Goal: Transaction & Acquisition: Book appointment/travel/reservation

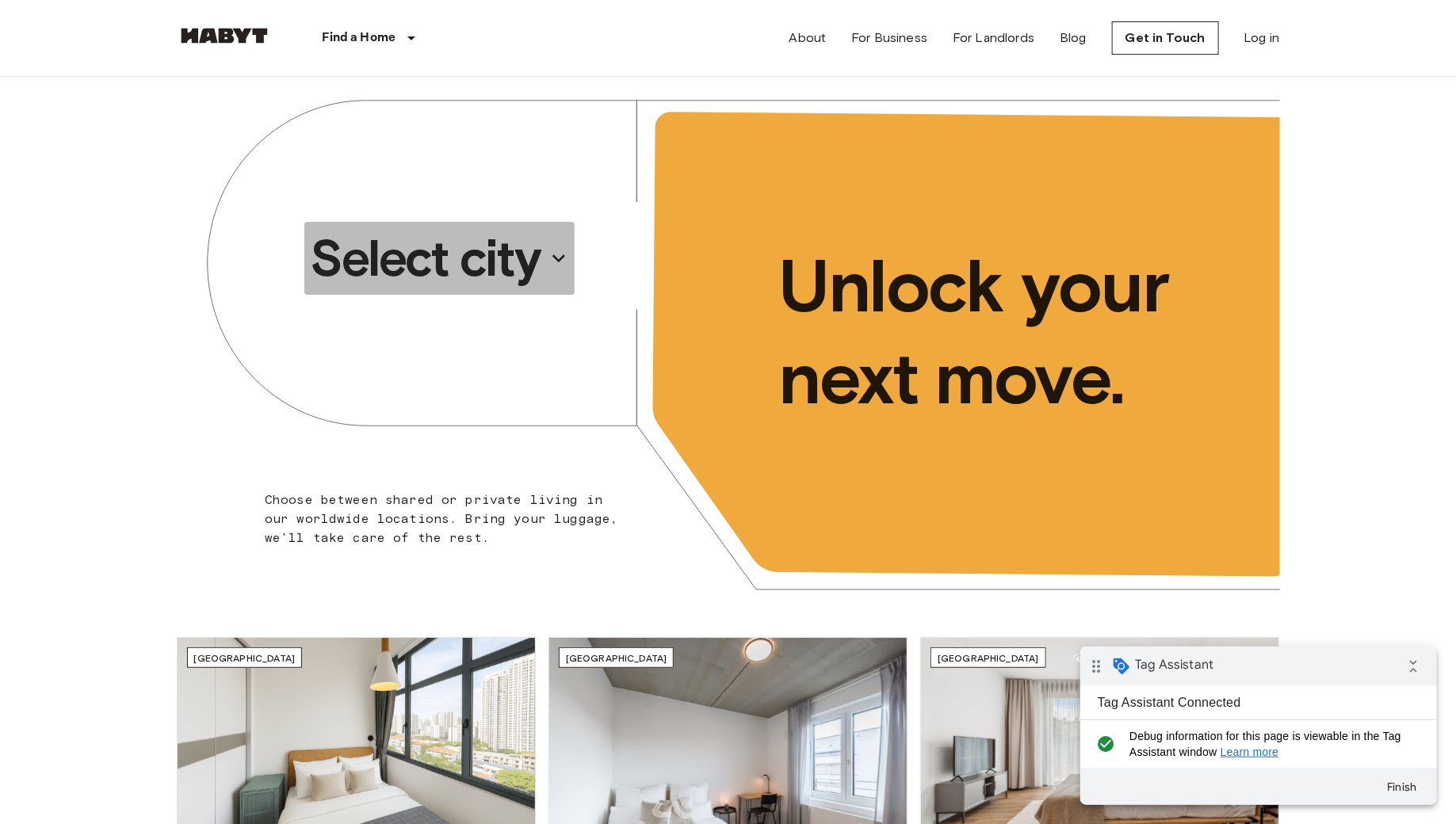
click at [443, 267] on p "Select city" at bounding box center [425, 258] width 230 height 64
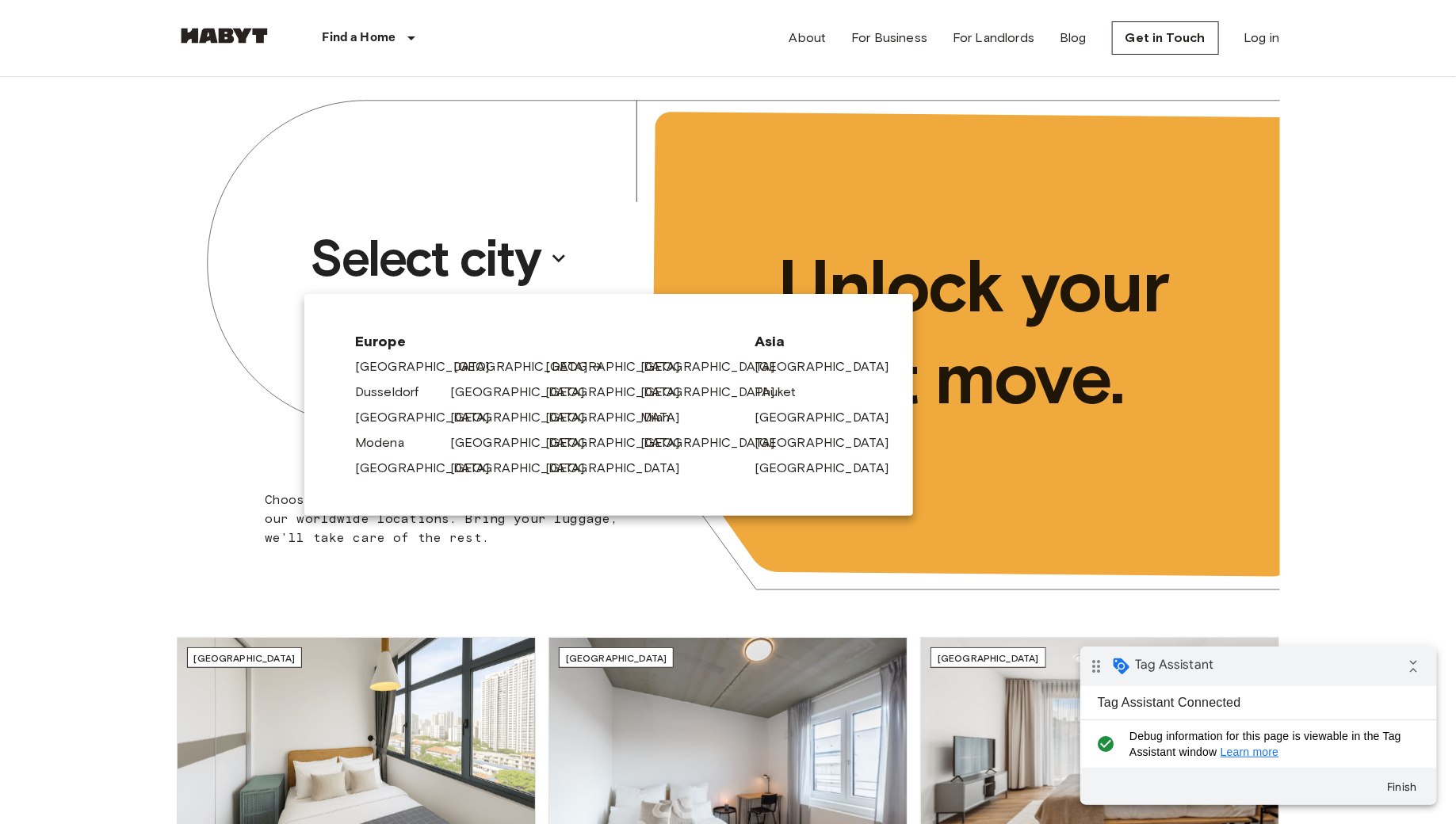
click at [466, 375] on link "[GEOGRAPHIC_DATA]" at bounding box center [529, 367] width 151 height 19
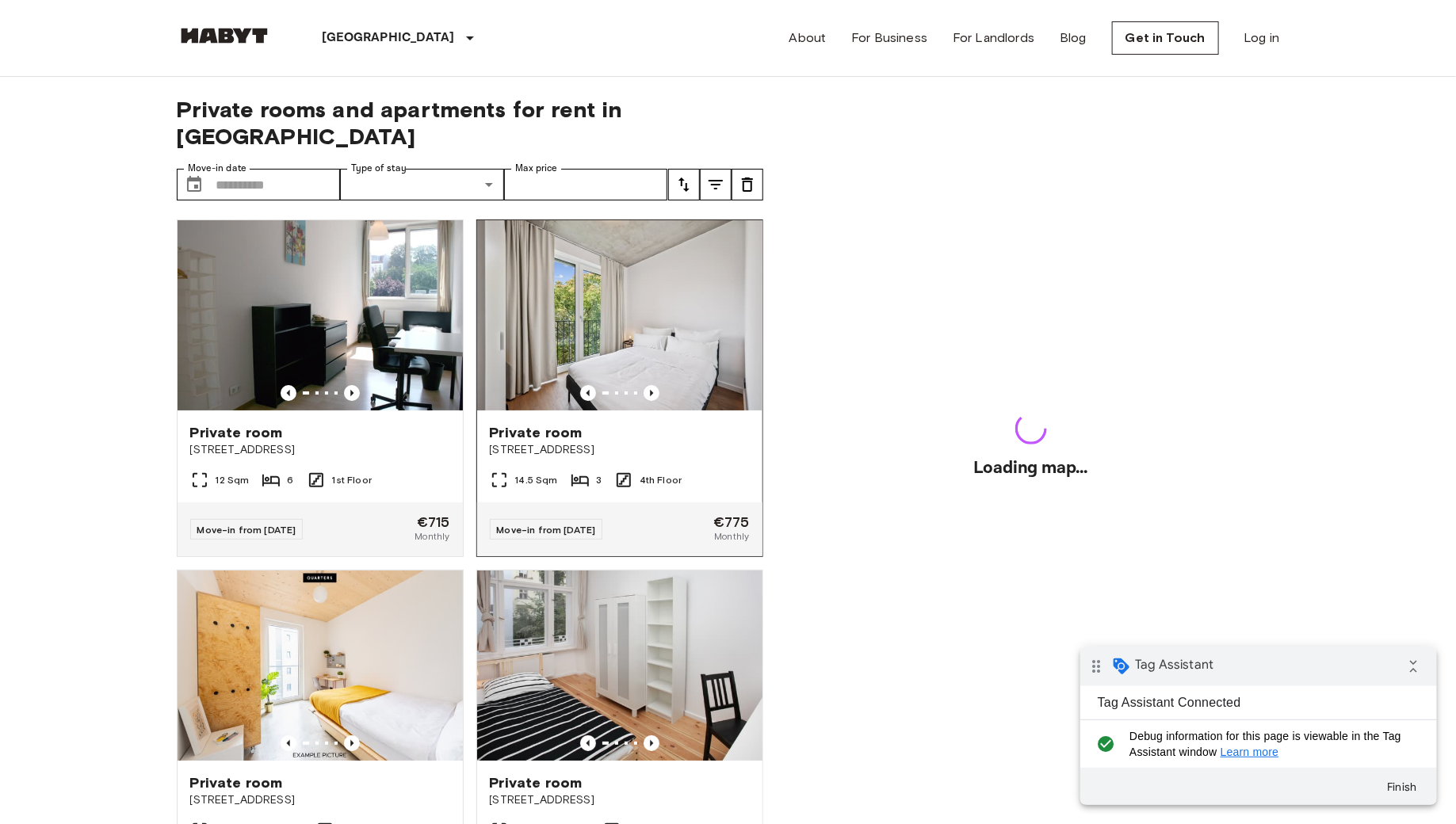
click at [602, 286] on img at bounding box center [619, 315] width 285 height 190
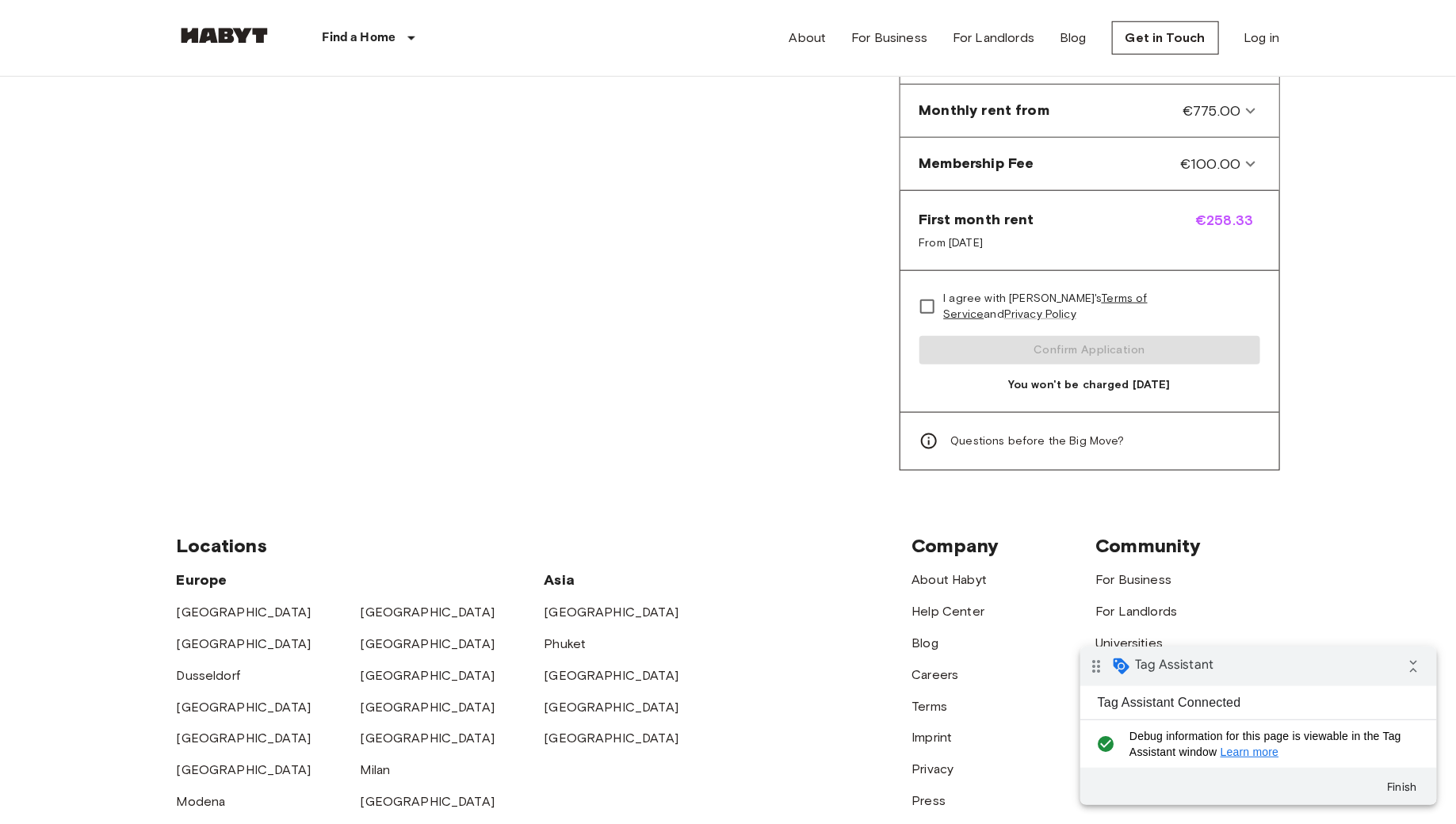
scroll to position [724, 0]
click at [1204, 289] on span "I agree with [PERSON_NAME]'s Terms of Service and Privacy Policy" at bounding box center [1095, 305] width 304 height 32
click at [975, 289] on span "I agree with [PERSON_NAME]'s Terms of Service and Privacy Policy" at bounding box center [1095, 305] width 304 height 32
click at [1087, 290] on link "Terms of Service" at bounding box center [1045, 305] width 204 height 29
click at [1205, 289] on span "I agree with [PERSON_NAME]'s Terms of Service and Privacy Policy" at bounding box center [1095, 305] width 304 height 32
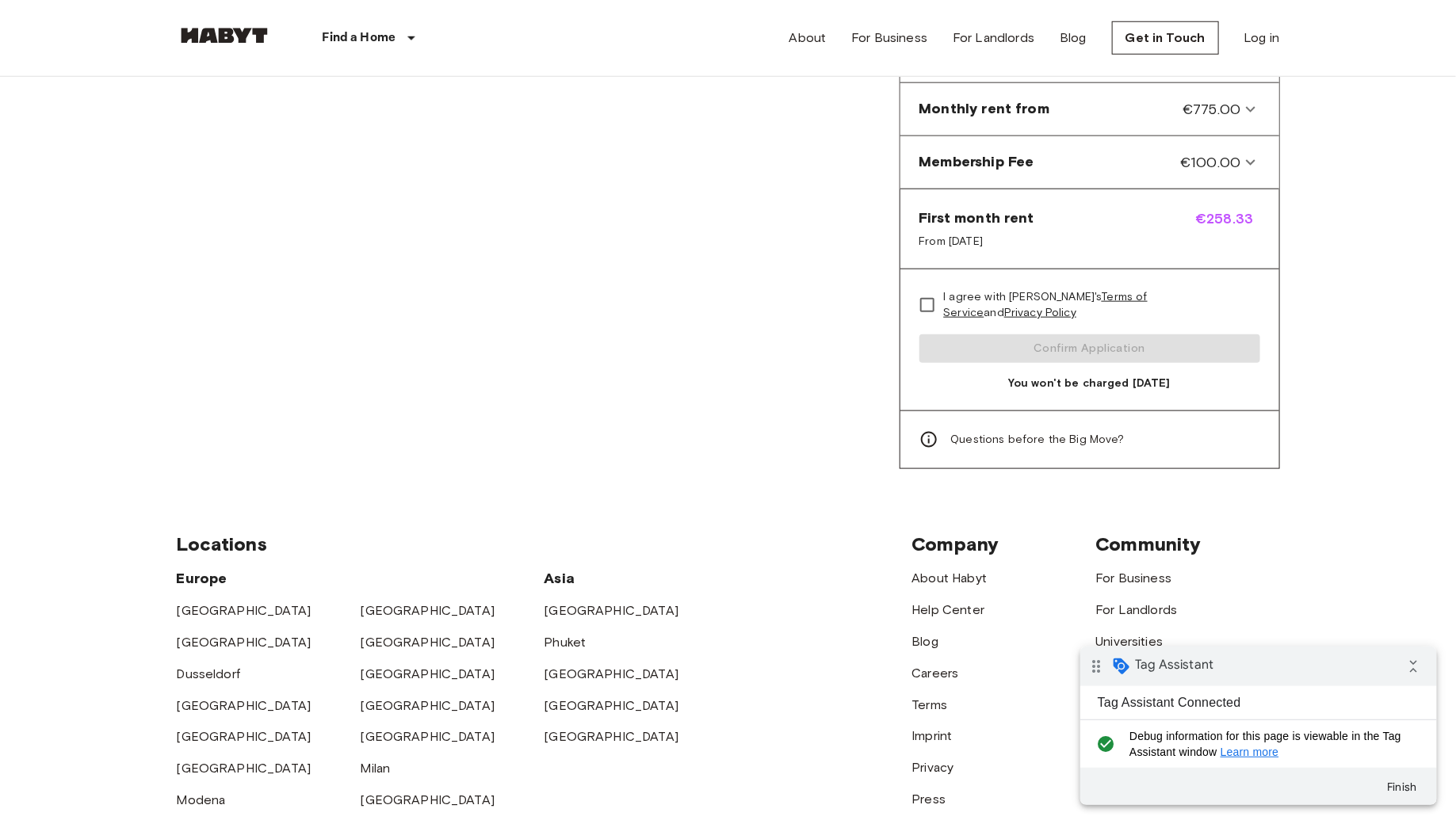
click at [1076, 306] on link "Privacy Policy" at bounding box center [1040, 313] width 72 height 14
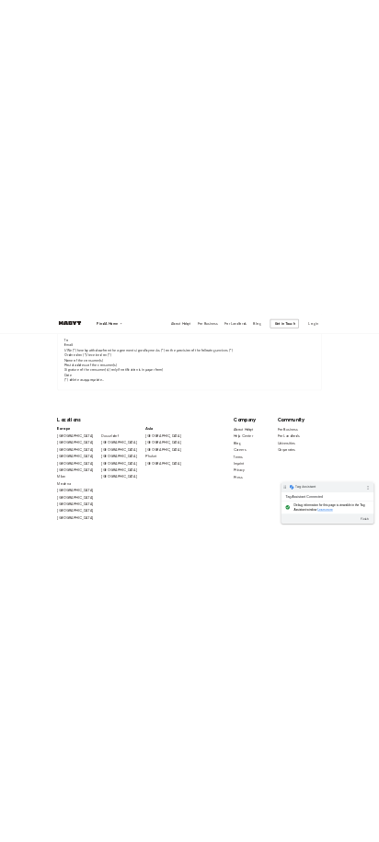
scroll to position [4683, 0]
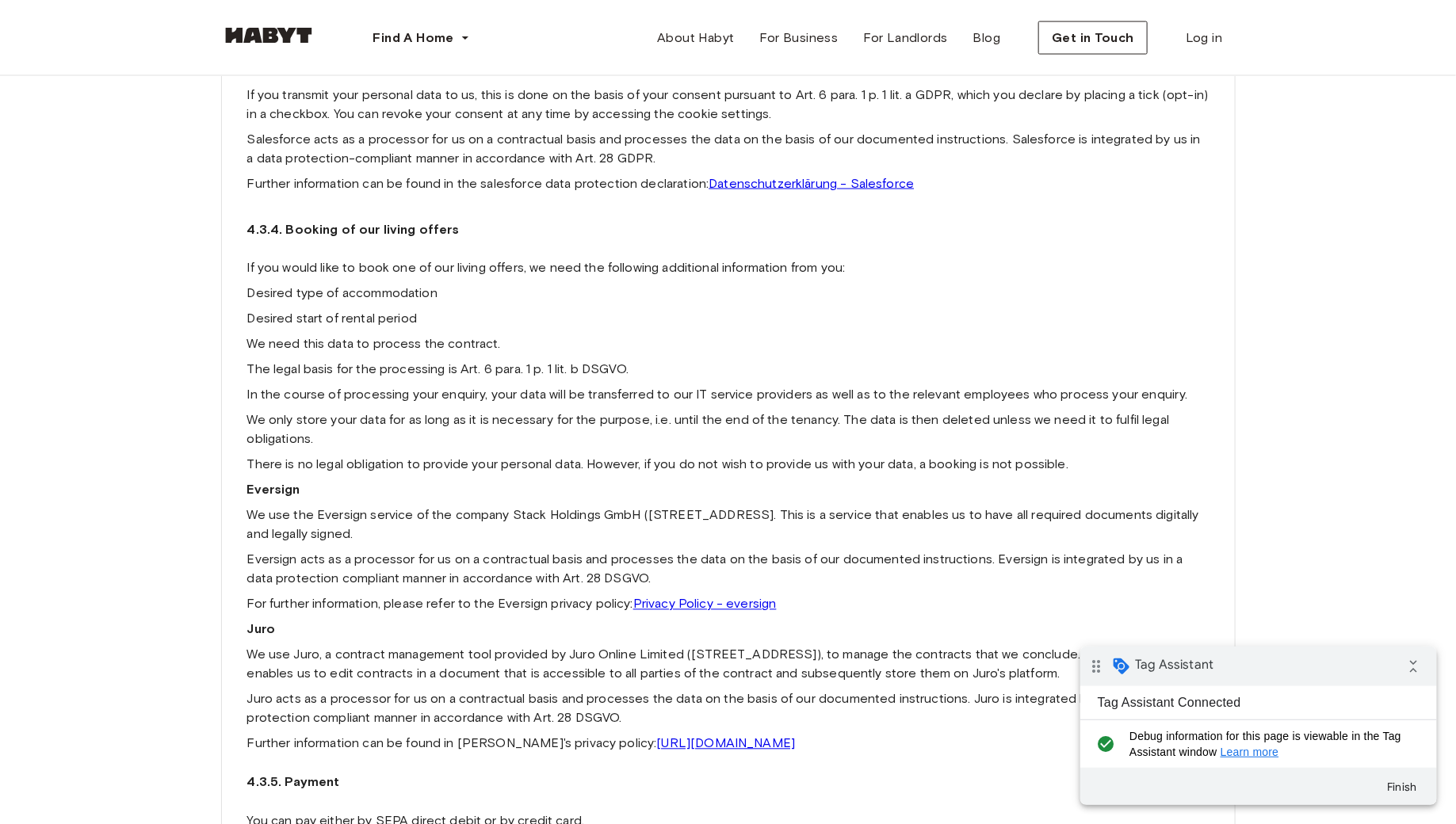
scroll to position [9957, 0]
